Goal: Obtain resource: Download file/media

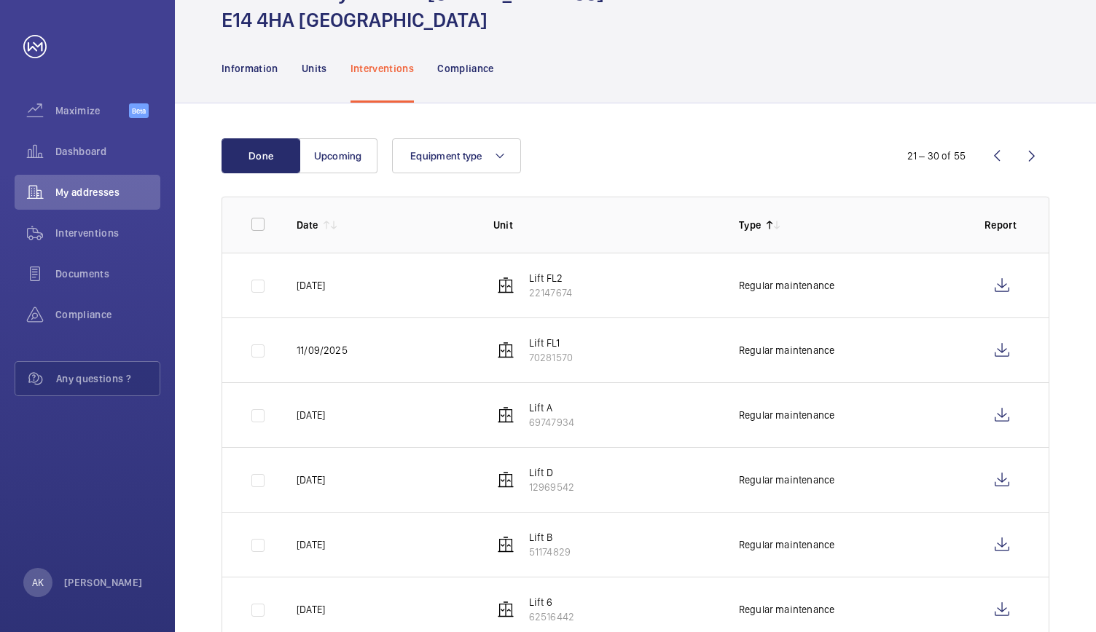
scroll to position [85, 0]
click at [998, 149] on wm-front-icon-button at bounding box center [996, 155] width 35 height 35
click at [997, 155] on wm-front-icon-button at bounding box center [996, 155] width 35 height 35
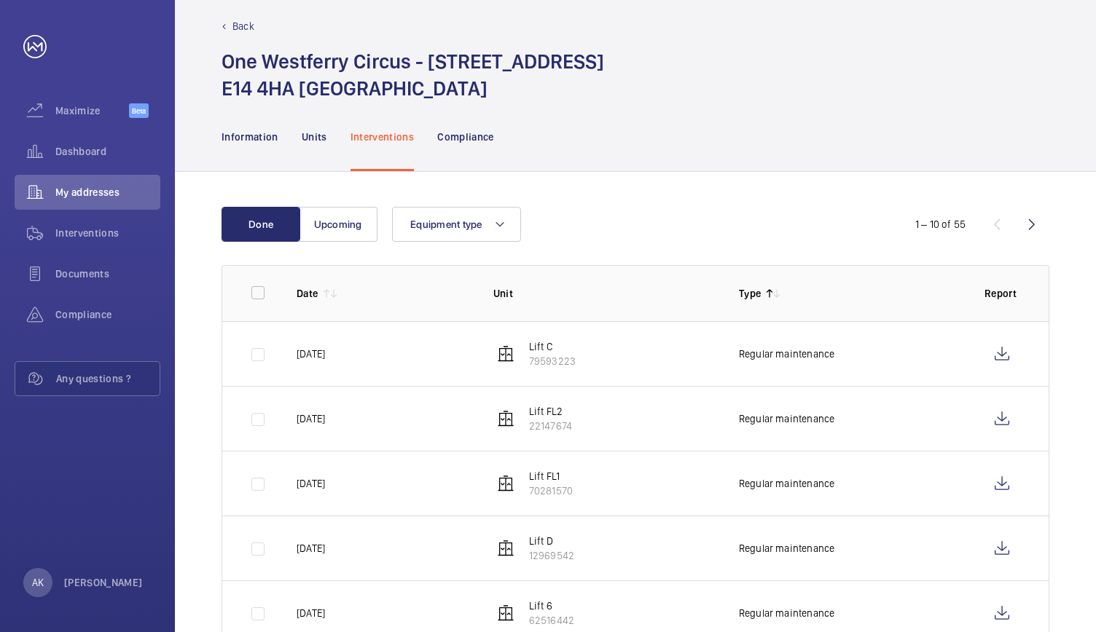
scroll to position [85, 0]
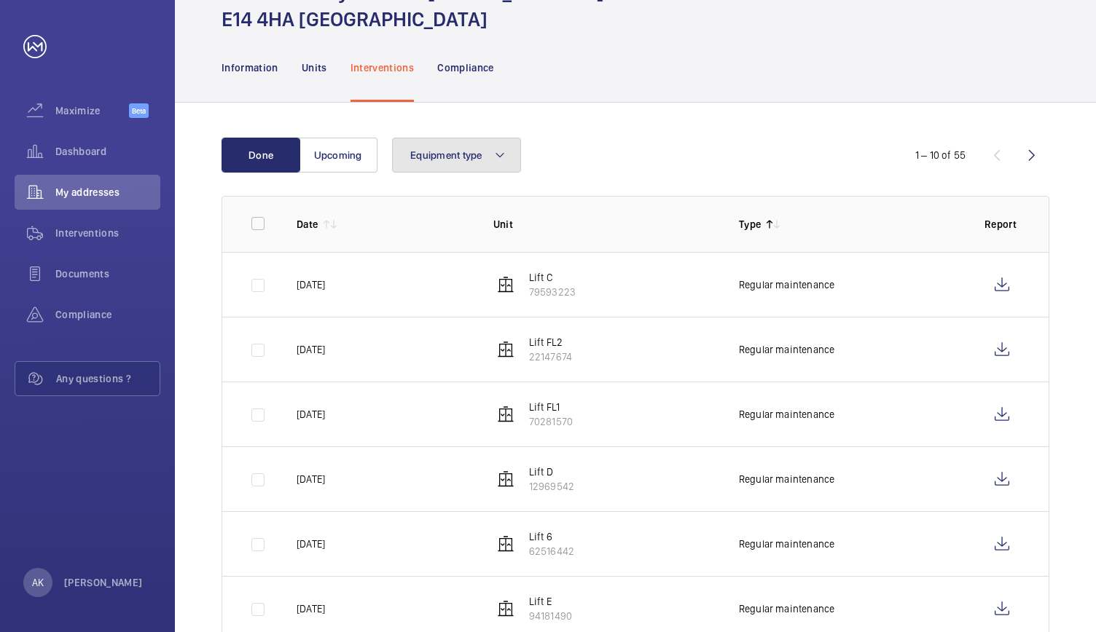
click at [439, 157] on span "Equipment type" at bounding box center [446, 155] width 72 height 12
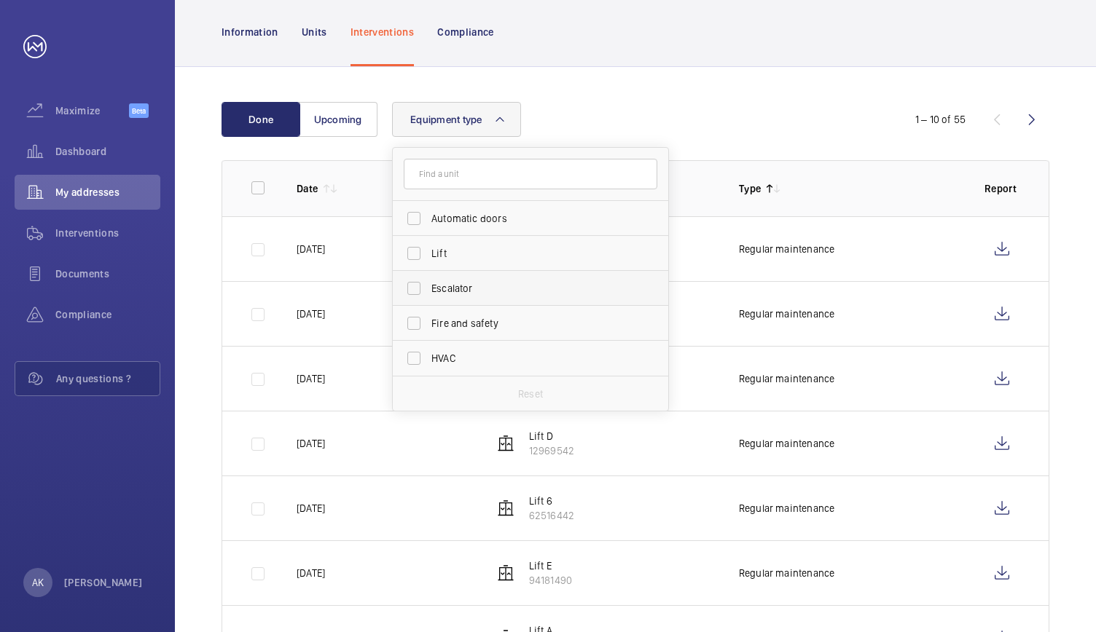
scroll to position [59, 0]
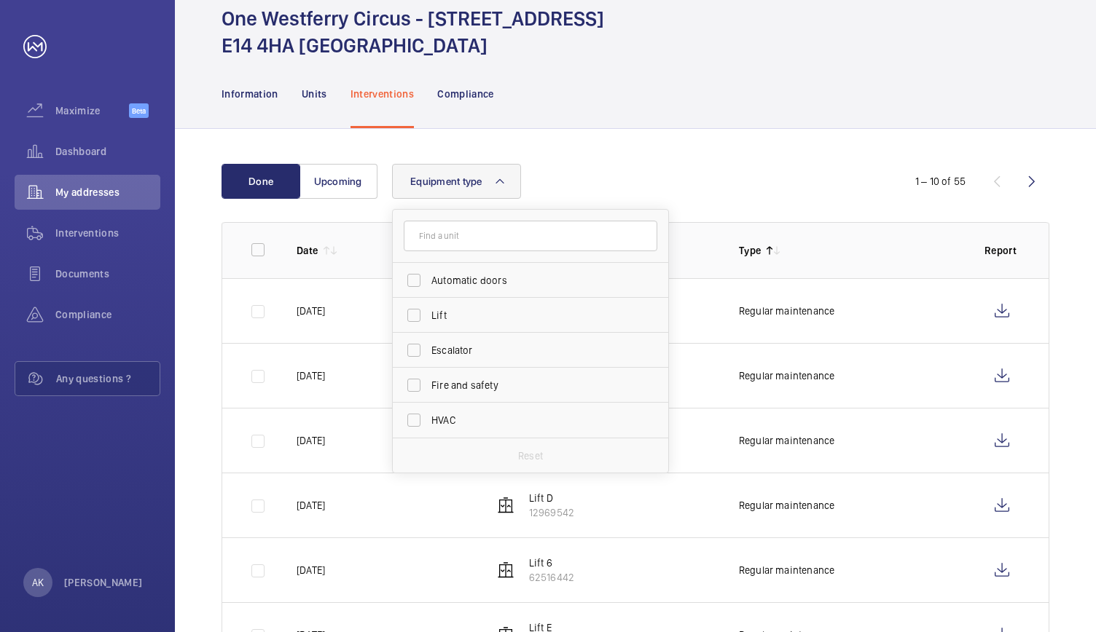
click at [450, 187] on button "Equipment type" at bounding box center [456, 181] width 129 height 35
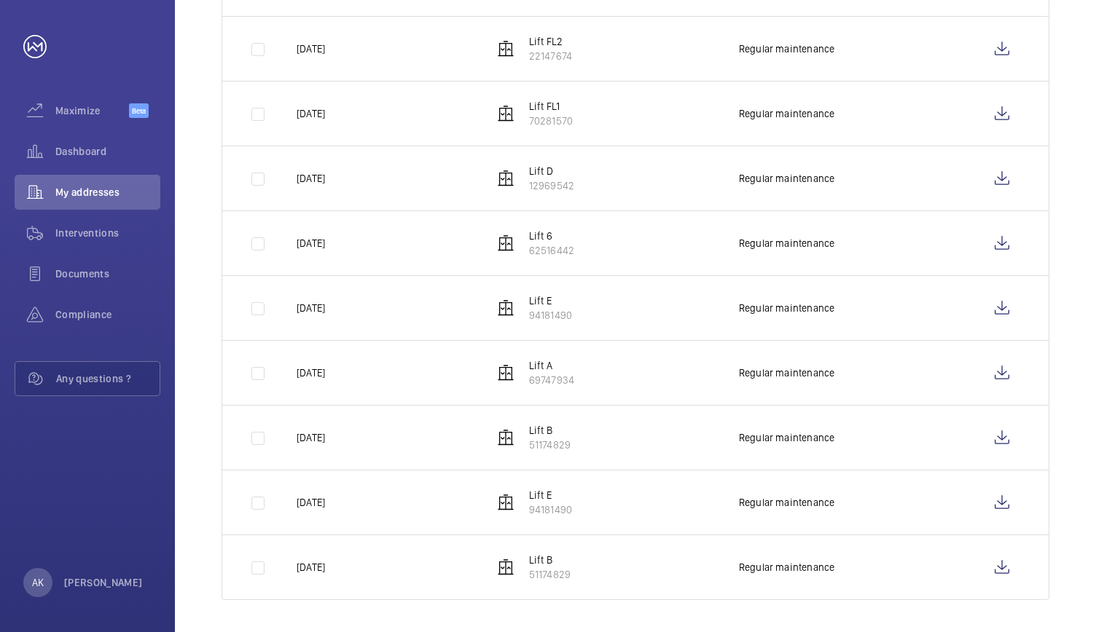
scroll to position [0, 0]
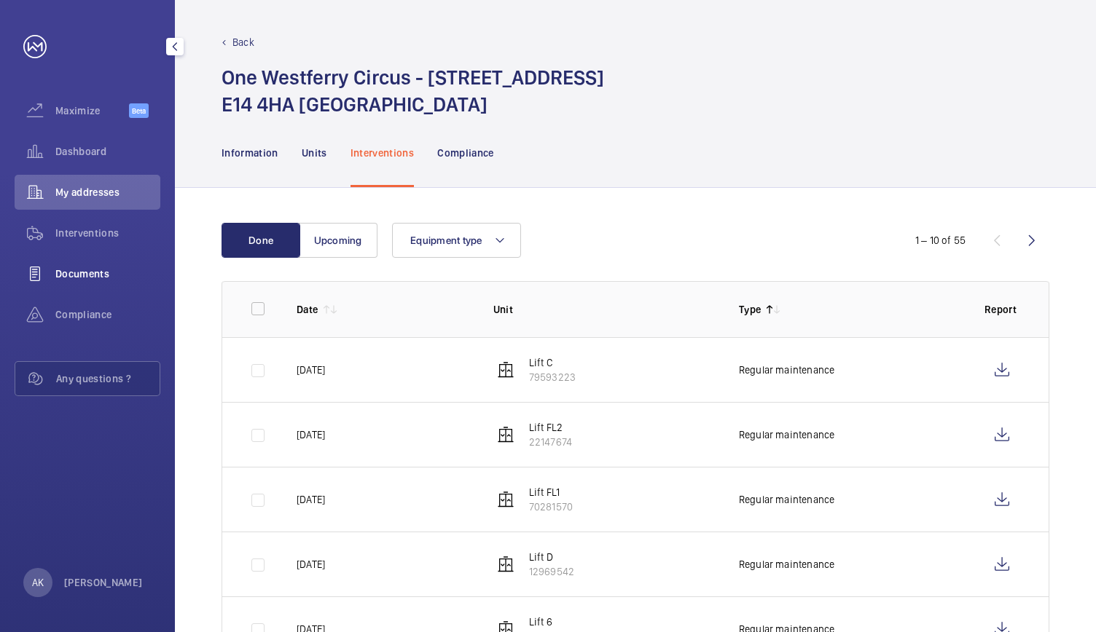
click at [99, 270] on span "Documents" at bounding box center [107, 274] width 105 height 15
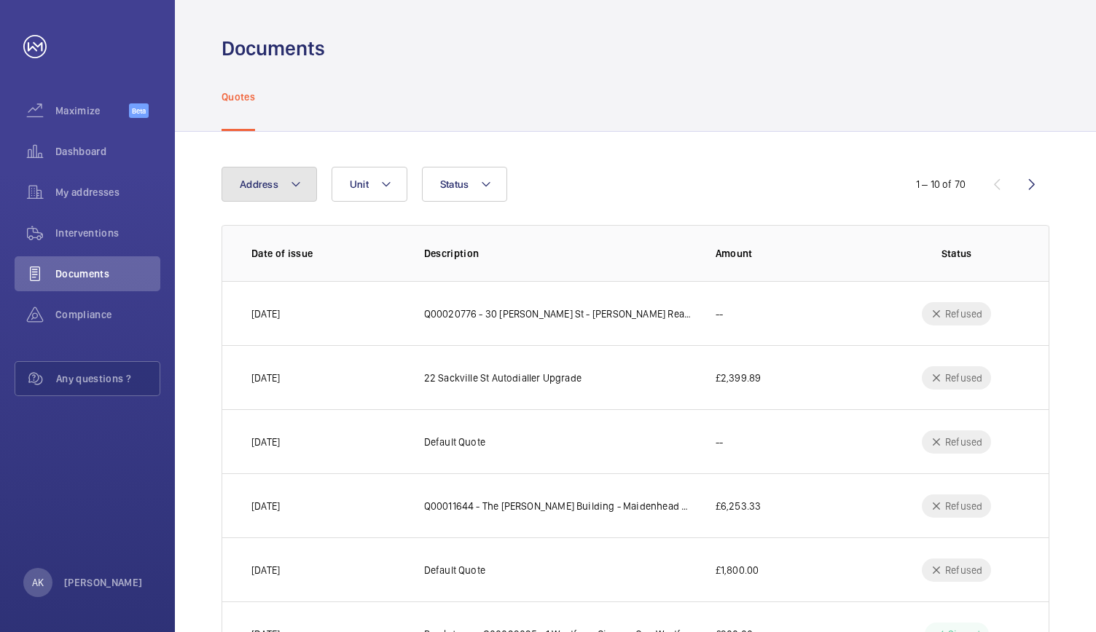
click at [304, 190] on button "Address" at bounding box center [268, 184] width 95 height 35
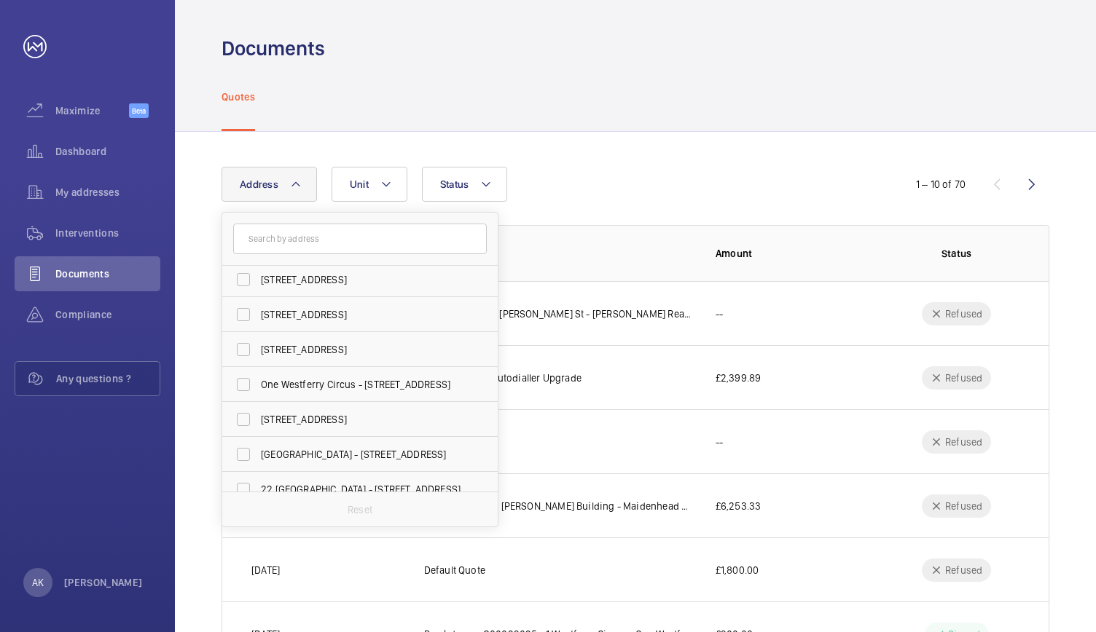
scroll to position [291, 0]
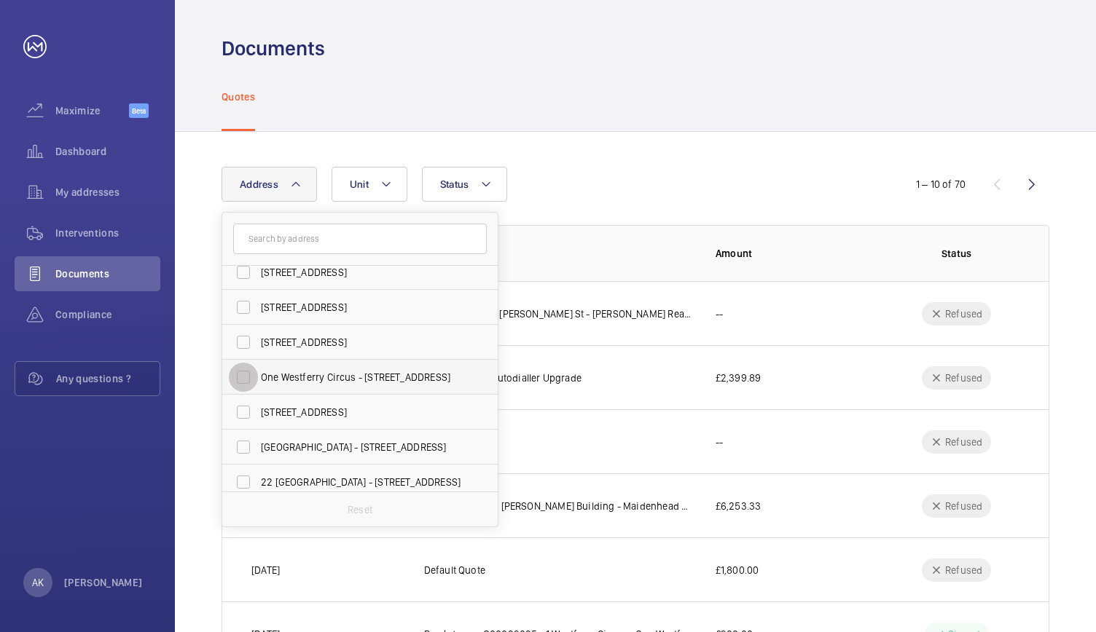
click at [242, 372] on input "One Westferry Circus - [STREET_ADDRESS]" at bounding box center [243, 377] width 29 height 29
checkbox input "true"
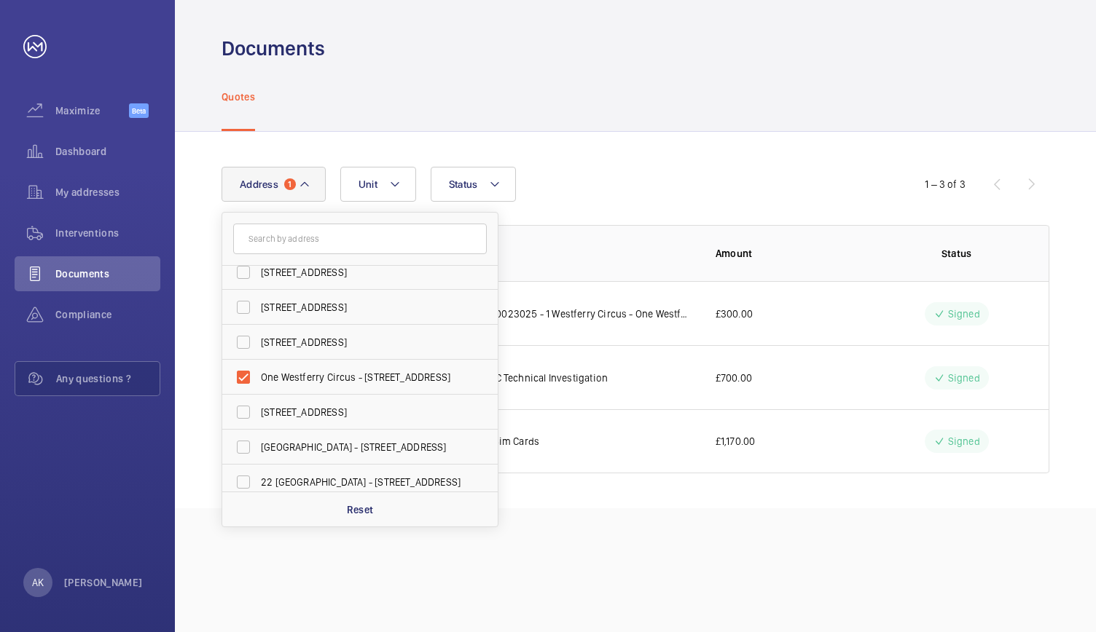
click at [597, 165] on div "Address [GEOGRAPHIC_DATA] - [STREET_ADDRESS] [STREET_ADDRESS] [STREET_ADDRESS][…" at bounding box center [635, 320] width 921 height 377
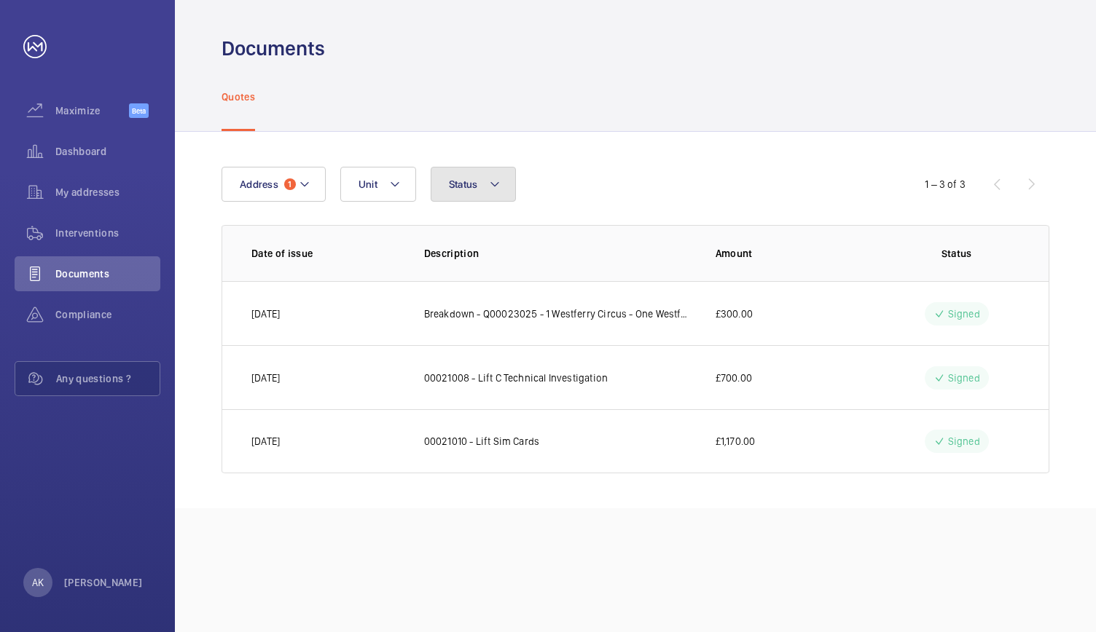
click at [471, 181] on span "Status" at bounding box center [463, 184] width 29 height 12
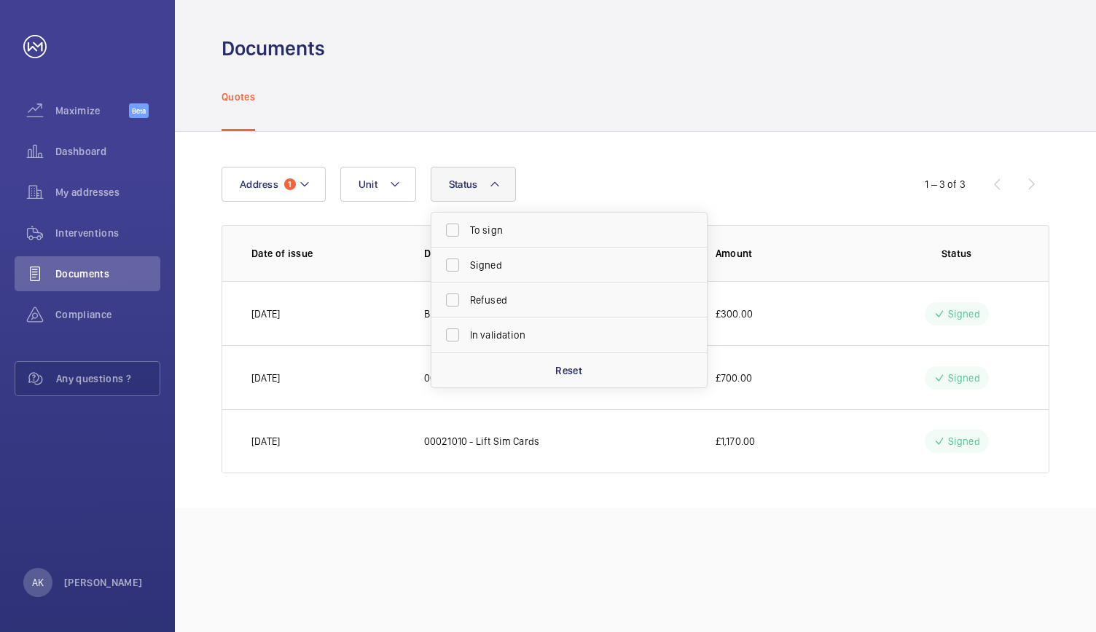
click at [471, 181] on span "Status" at bounding box center [463, 184] width 29 height 12
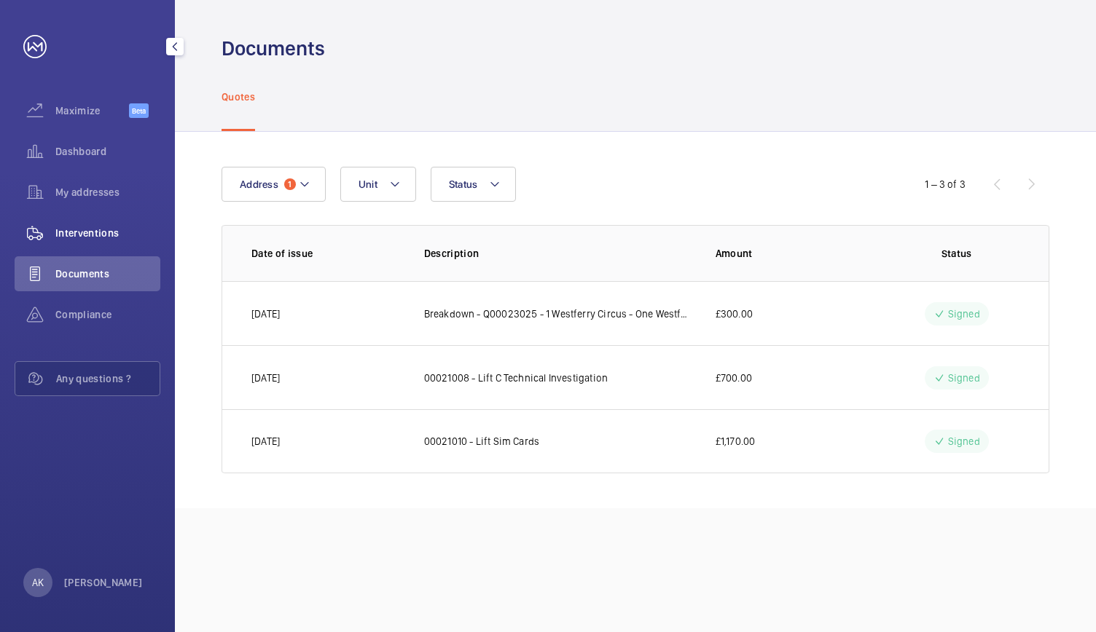
click at [66, 226] on span "Interventions" at bounding box center [107, 233] width 105 height 15
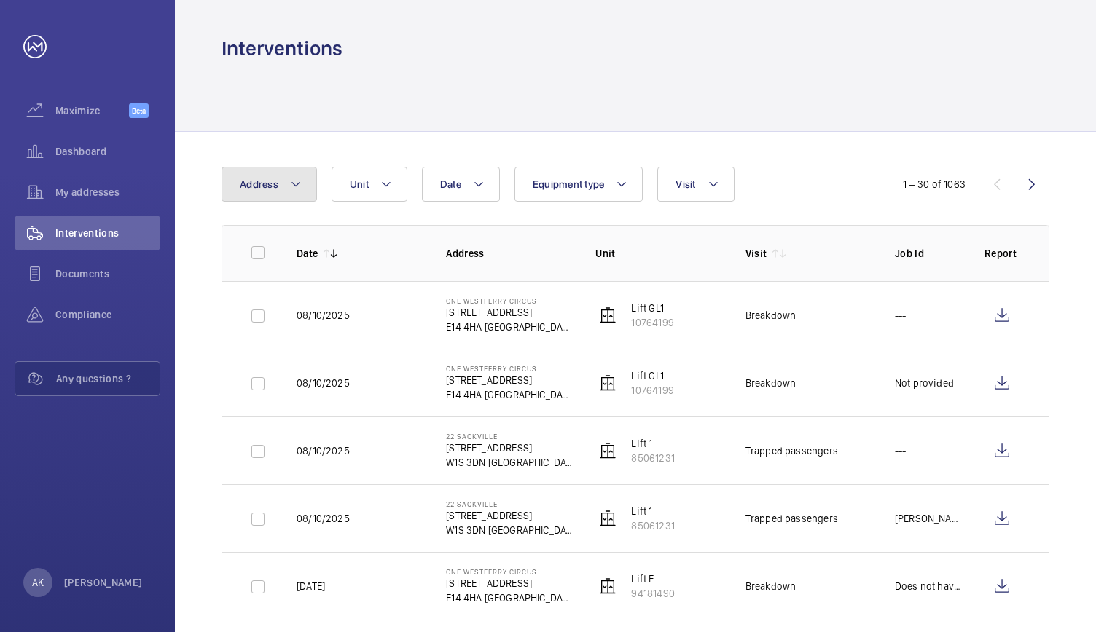
click at [279, 187] on button "Address" at bounding box center [268, 184] width 95 height 35
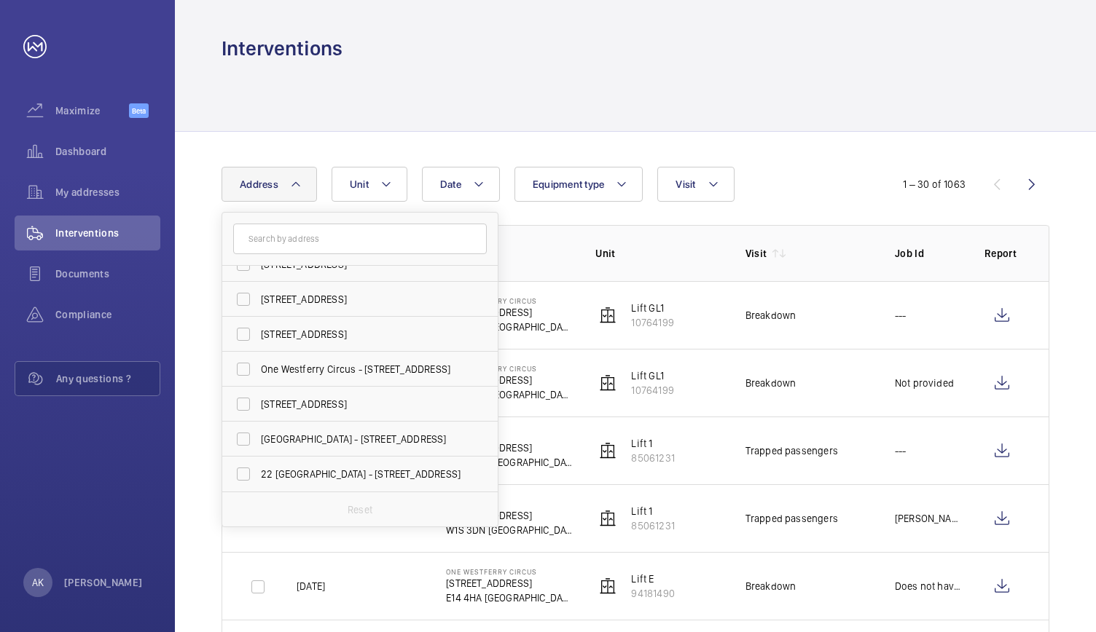
scroll to position [298, 0]
click at [294, 374] on span "One Westferry Circus - [STREET_ADDRESS]" at bounding box center [361, 370] width 200 height 15
click at [258, 374] on input "One Westferry Circus - [STREET_ADDRESS]" at bounding box center [243, 370] width 29 height 29
checkbox input "true"
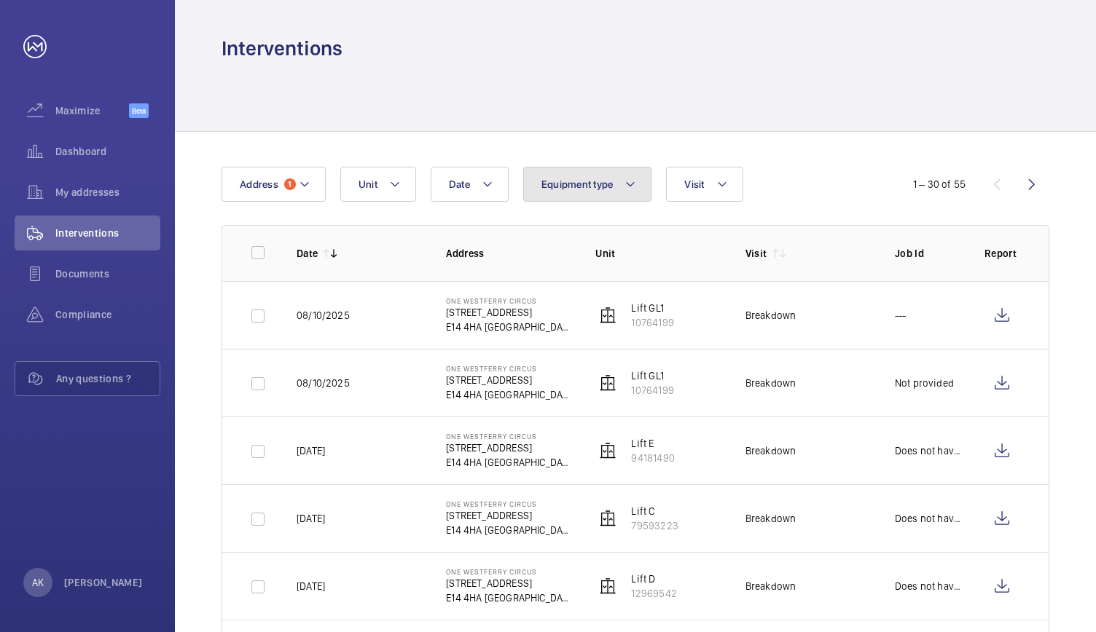
click at [568, 178] on span "Equipment type" at bounding box center [577, 184] width 72 height 12
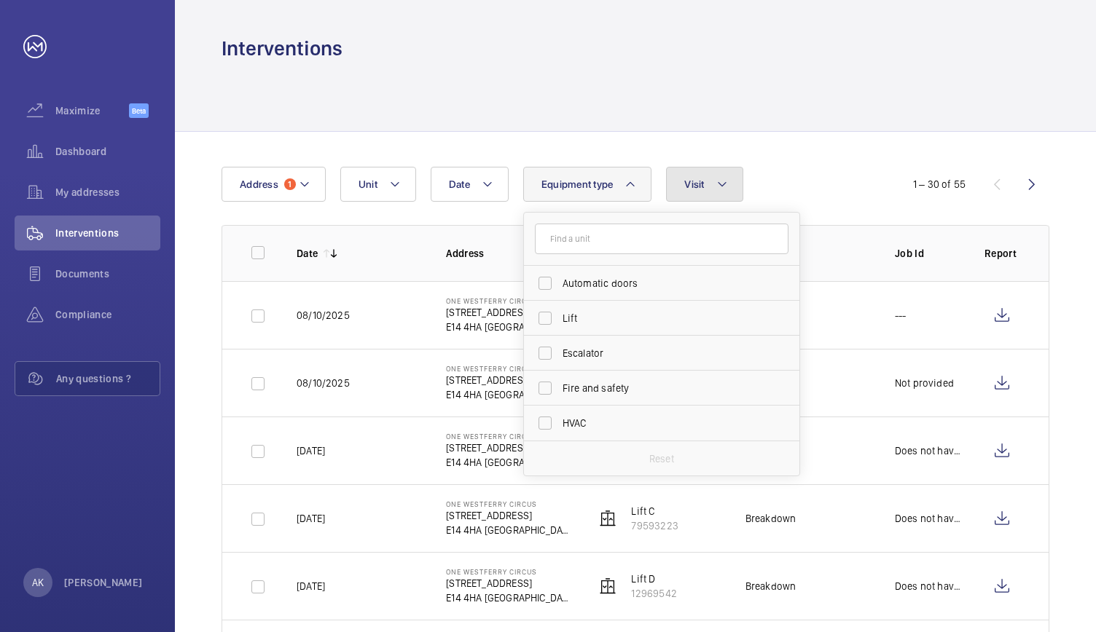
click at [702, 183] on button "Visit" at bounding box center [704, 184] width 76 height 35
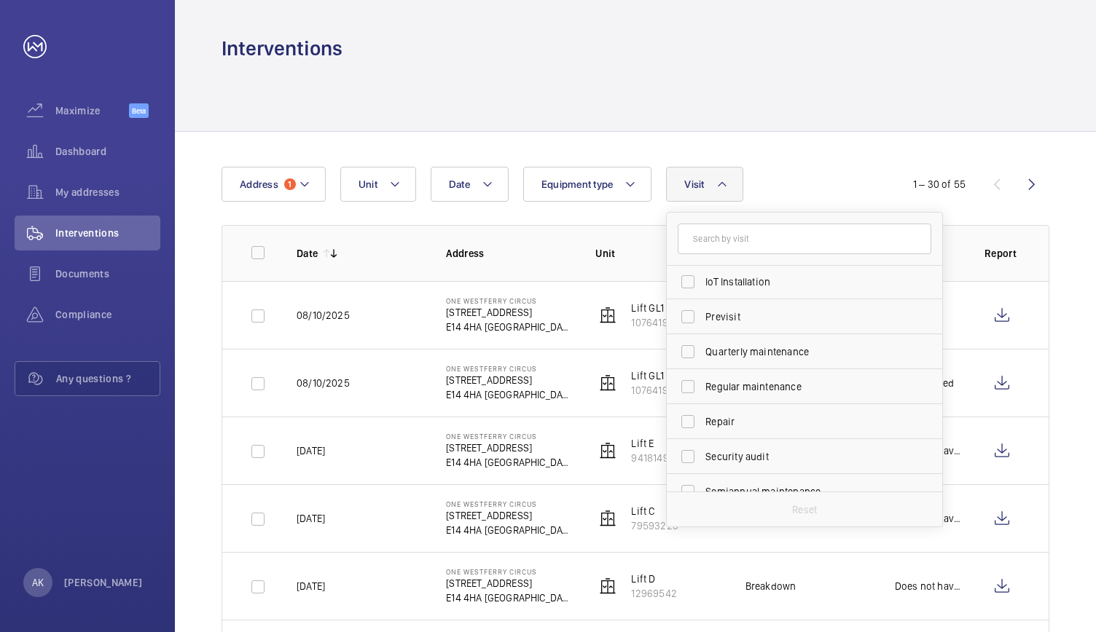
scroll to position [203, 0]
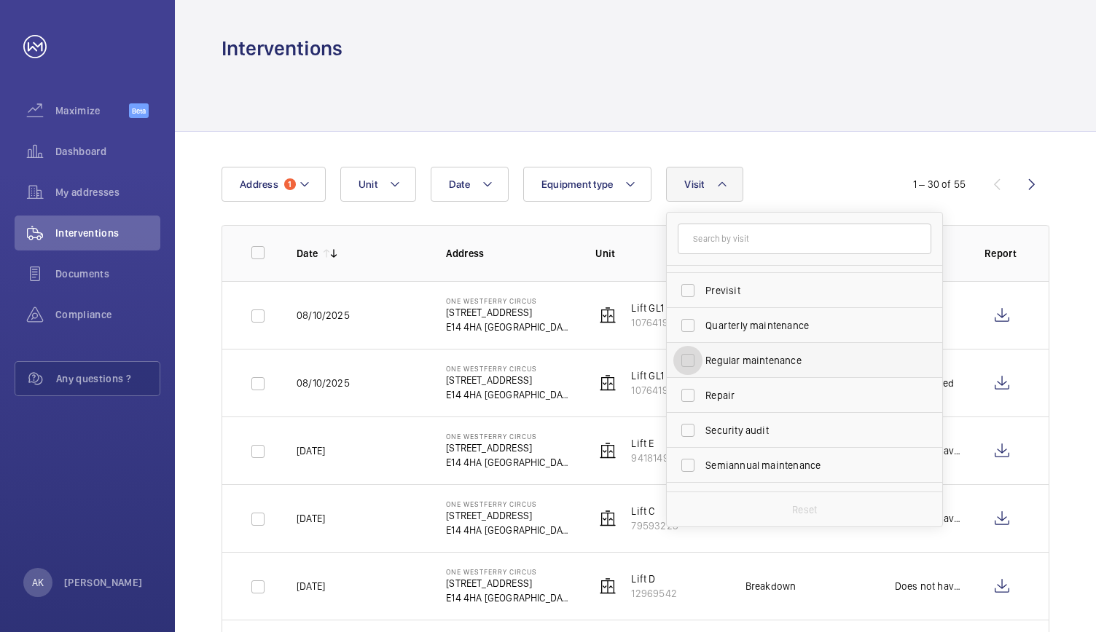
click at [687, 361] on input "Regular maintenance" at bounding box center [687, 360] width 29 height 29
checkbox input "true"
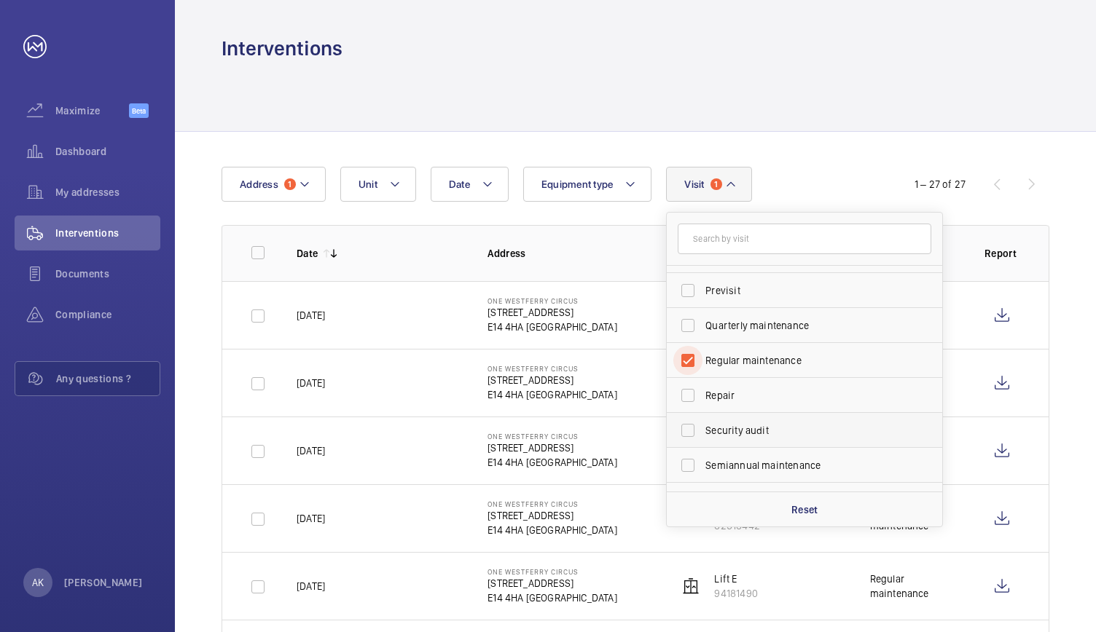
scroll to position [229, 0]
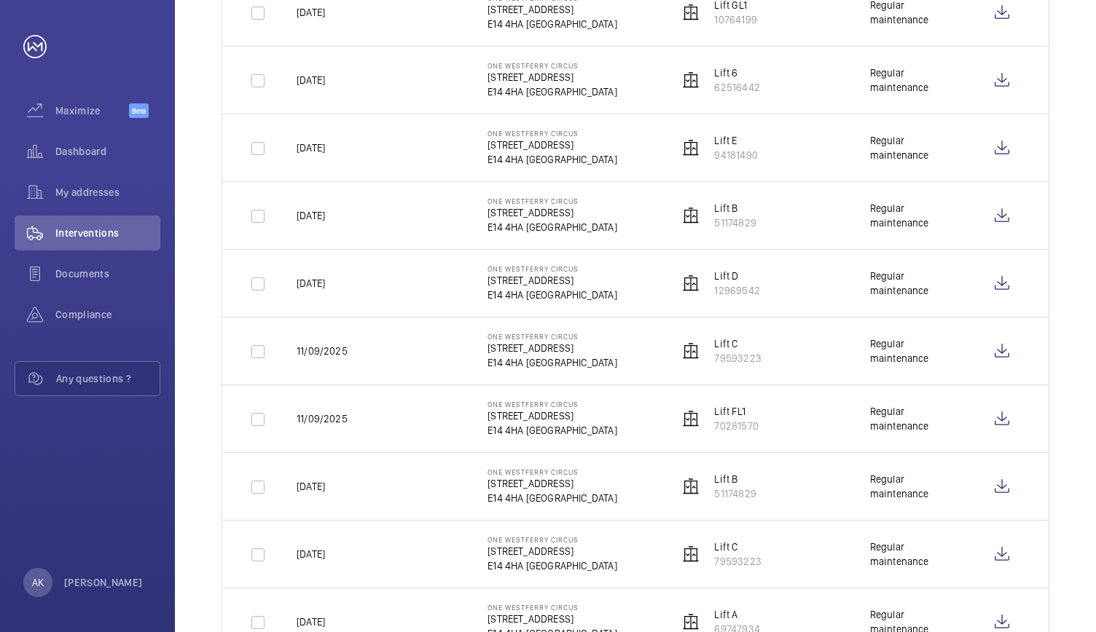
scroll to position [0, 0]
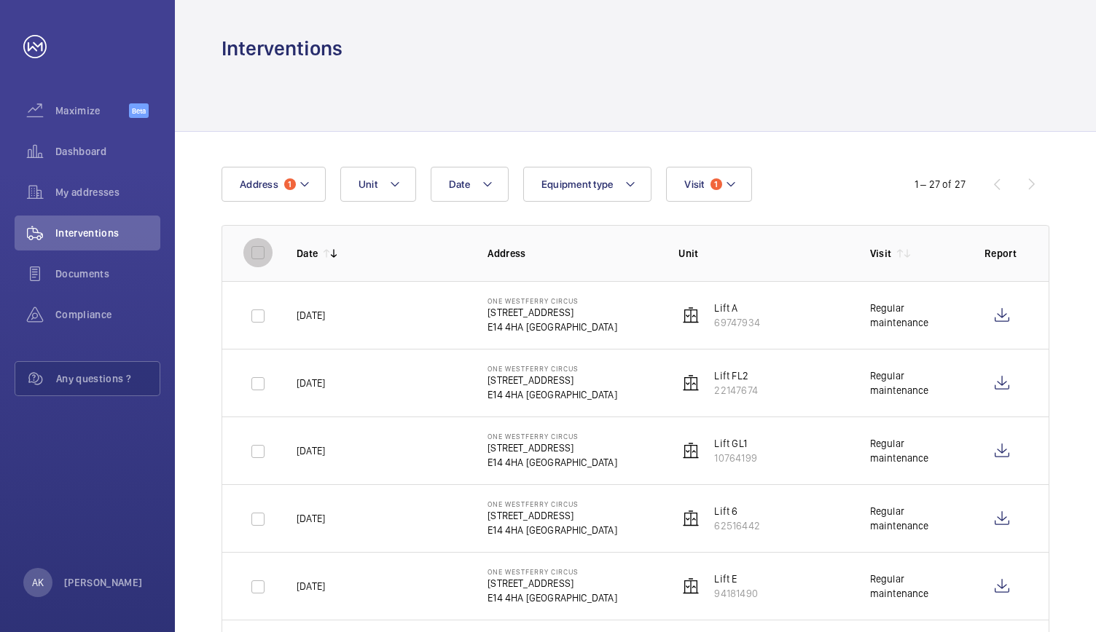
click at [259, 257] on input "checkbox" at bounding box center [257, 252] width 29 height 29
checkbox input "true"
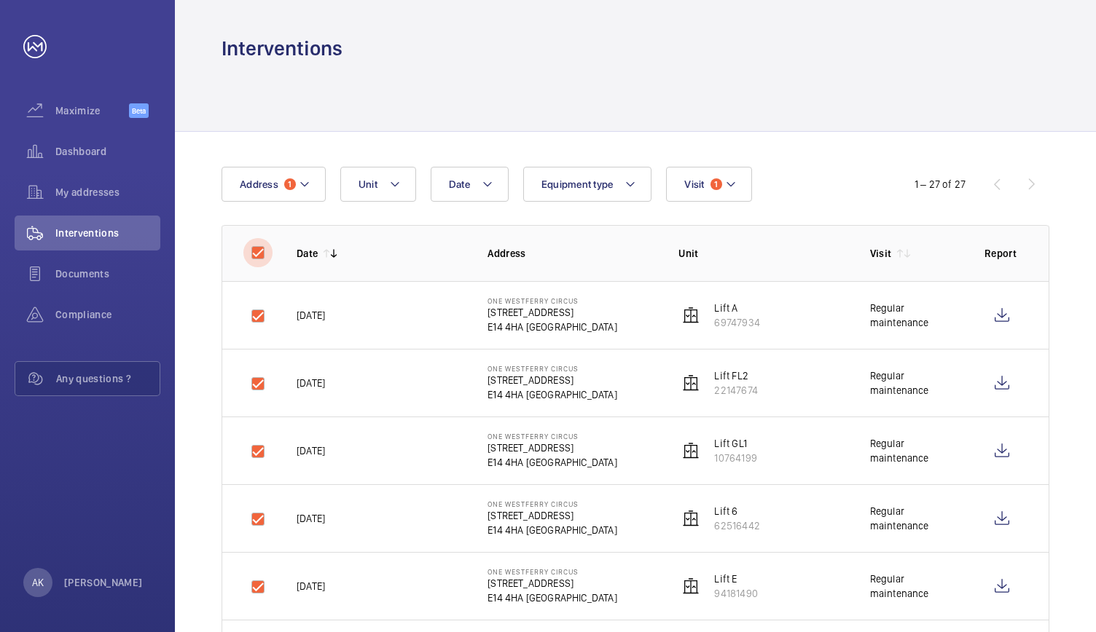
checkbox input "true"
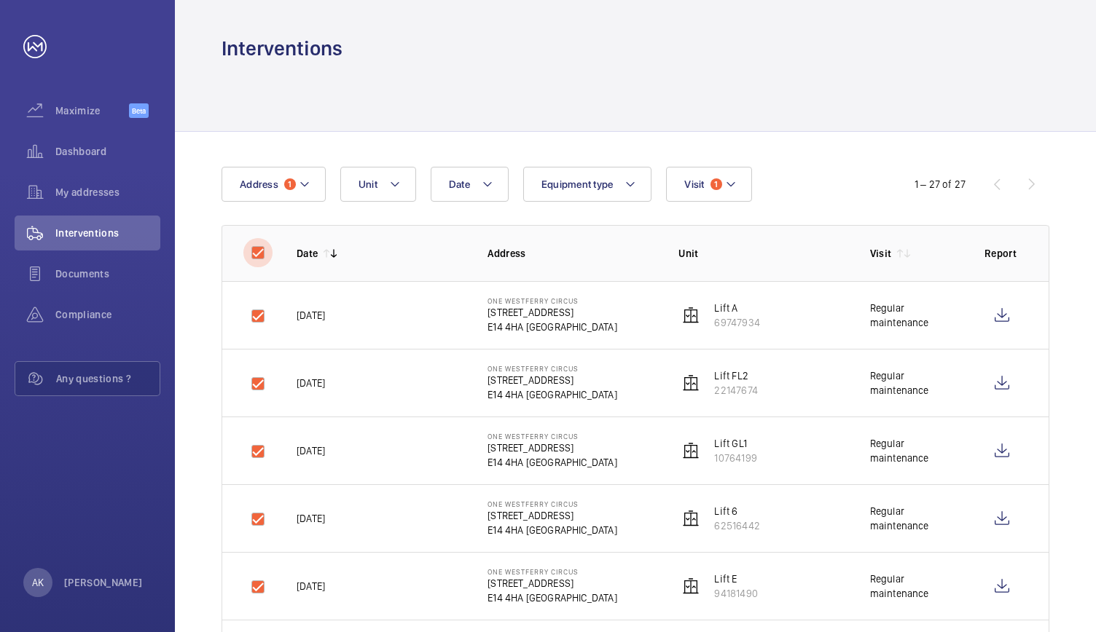
checkbox input "true"
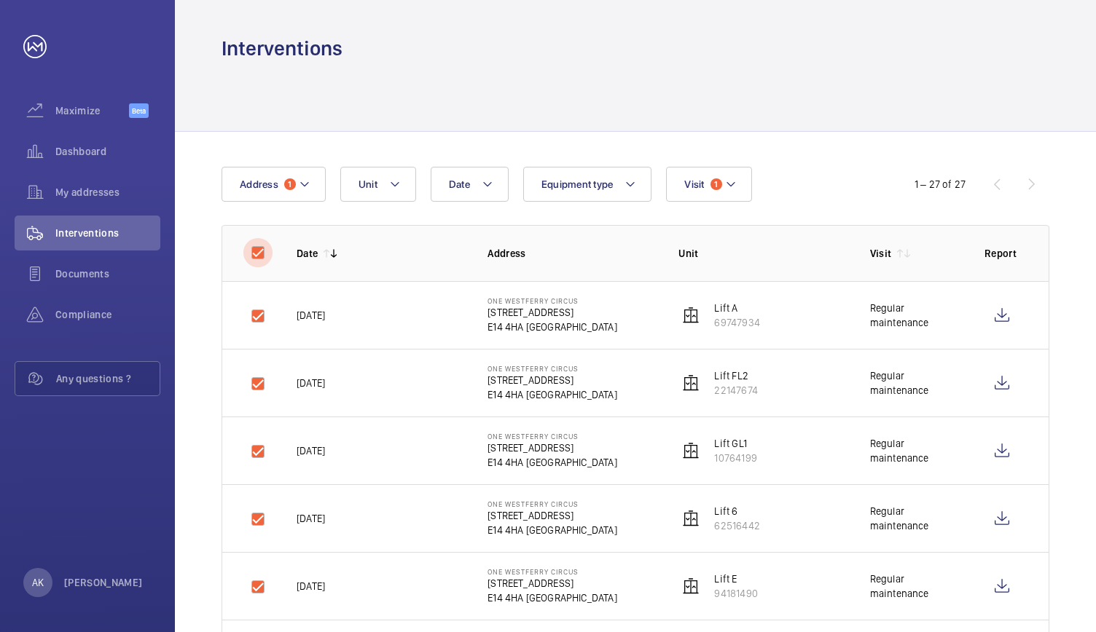
checkbox input "true"
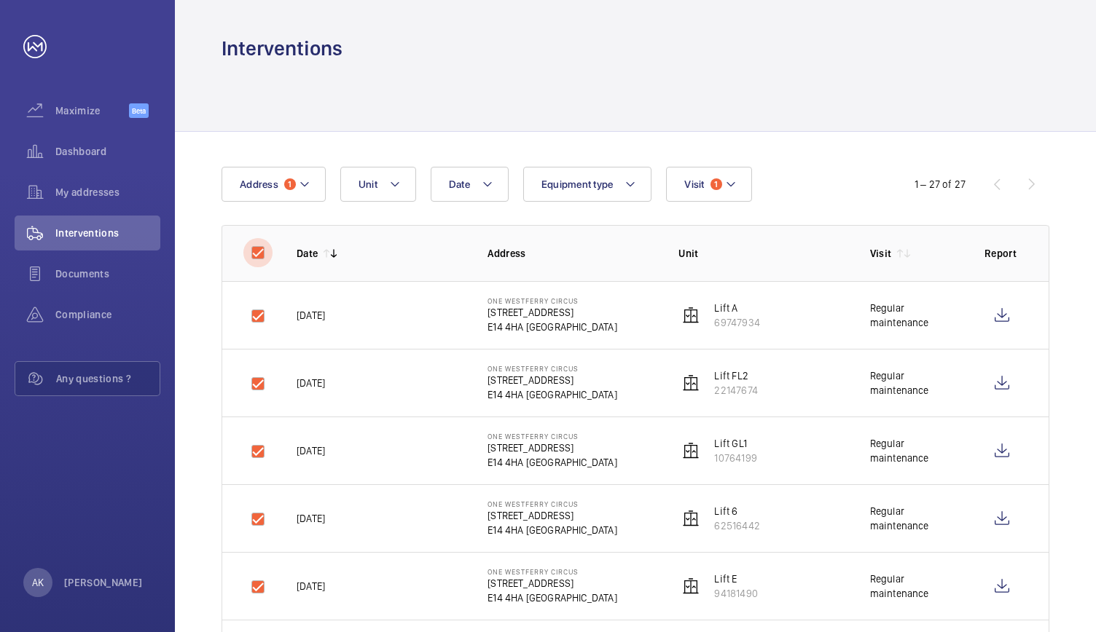
checkbox input "true"
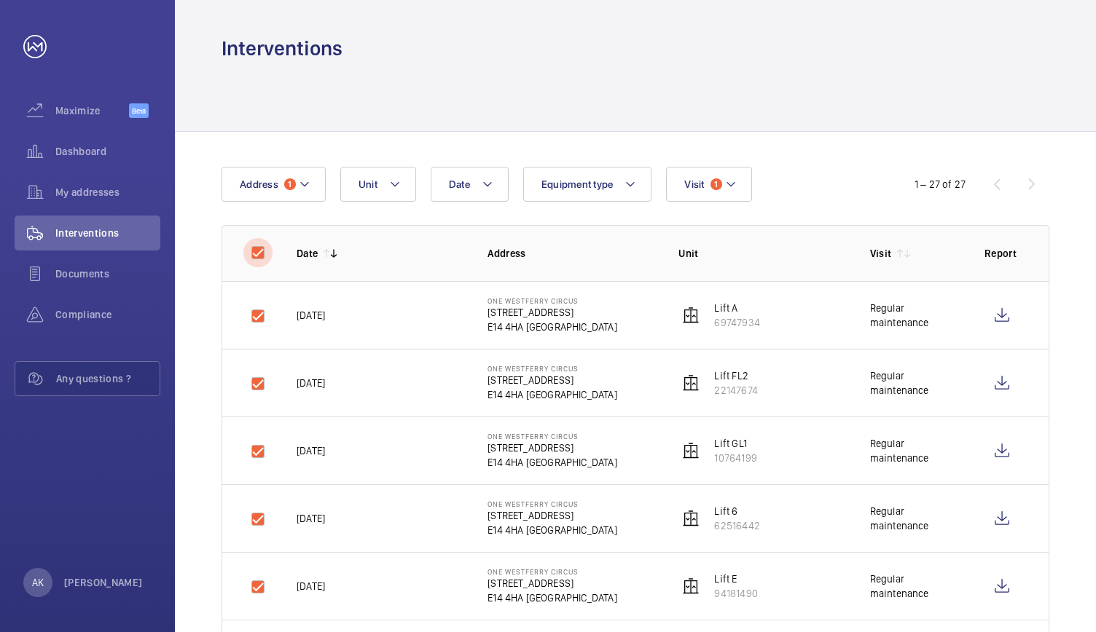
checkbox input "true"
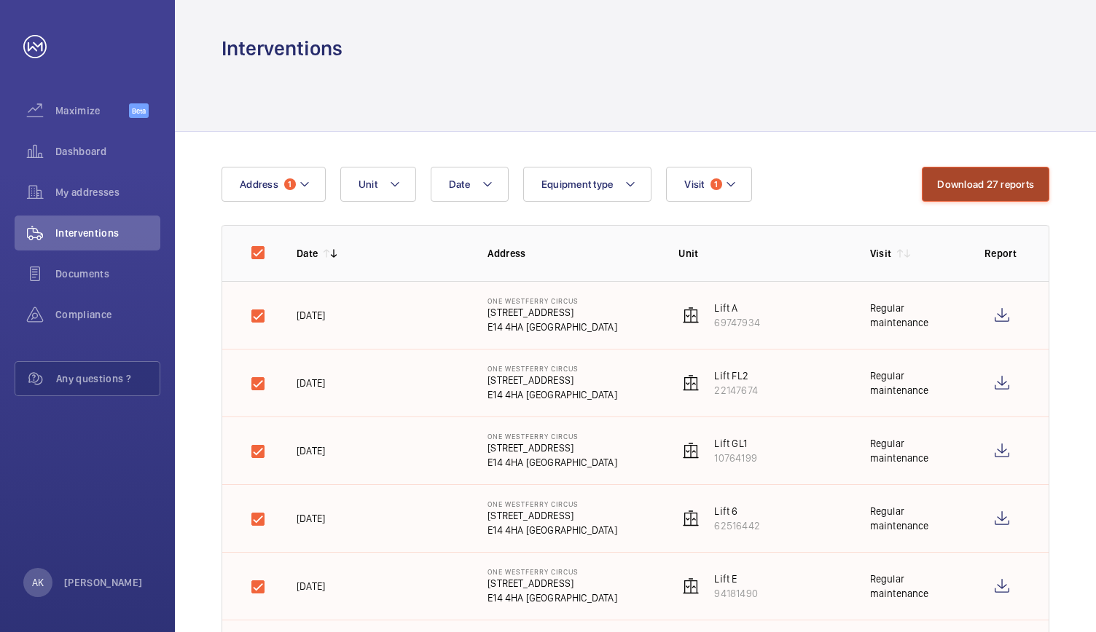
click at [989, 174] on button "Download 27 reports" at bounding box center [985, 184] width 127 height 35
